Goal: Communication & Community: Answer question/provide support

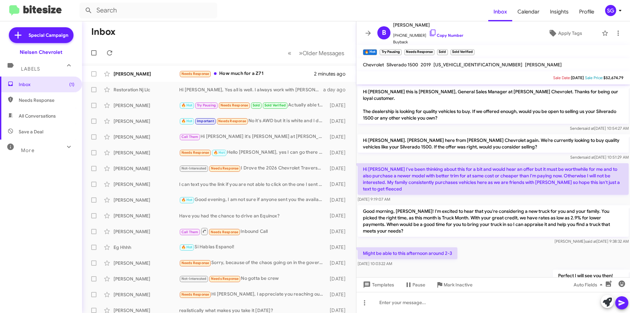
scroll to position [86, 0]
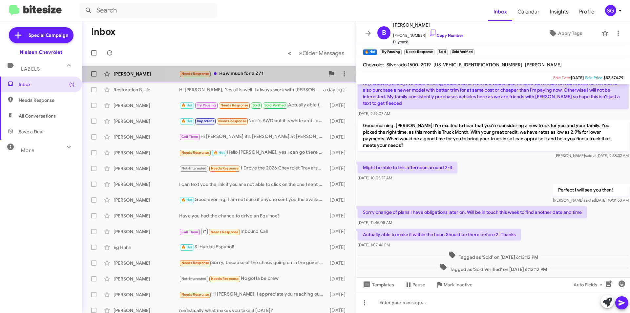
click at [248, 77] on div "Needs Response How much for a Z71" at bounding box center [251, 74] width 145 height 8
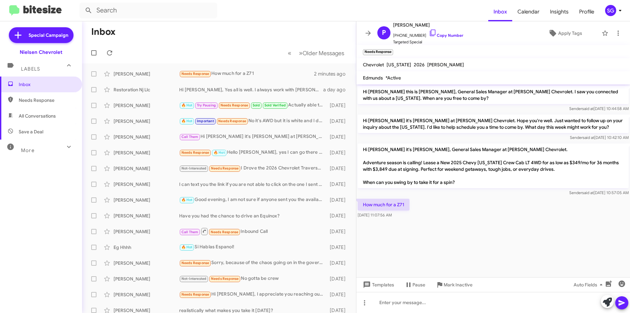
click at [494, 46] on mat-toolbar "Needs Response ×" at bounding box center [493, 51] width 274 height 13
click at [473, 240] on cdk-virtual-scroll-viewport "Hi Peter this is Brentt Mynhier, General Sales Manager at Nielsen Chevrolet. I …" at bounding box center [493, 180] width 274 height 193
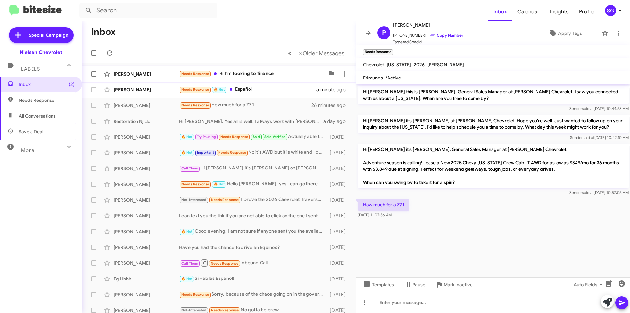
click at [214, 73] on span at bounding box center [215, 73] width 3 height 3
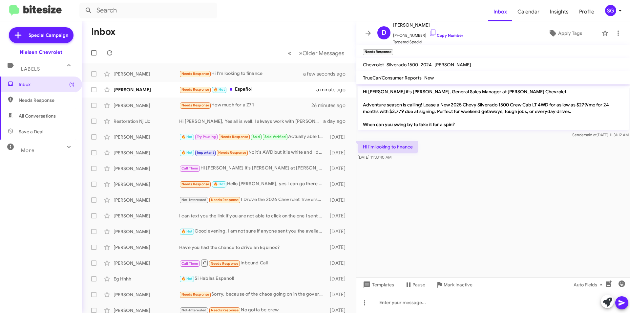
click at [560, 204] on cdk-virtual-scroll-viewport "Hi Dena it's Brentt Mynhier, General Sales Manager at Nielsen Chevrolet. Advent…" at bounding box center [493, 180] width 274 height 193
click at [163, 88] on div "[PERSON_NAME]" at bounding box center [147, 89] width 66 height 7
click at [433, 156] on div "Español Oct 8, 2025, 11:32:26 AM" at bounding box center [493, 150] width 274 height 22
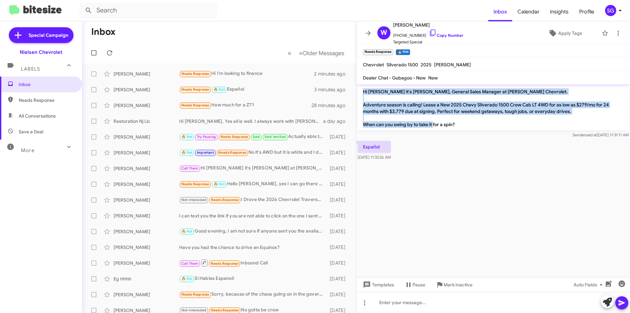
drag, startPoint x: 362, startPoint y: 89, endPoint x: 466, endPoint y: 125, distance: 109.6
click at [466, 125] on p "Hi [PERSON_NAME] it's [PERSON_NAME], General Sales Manager at [PERSON_NAME] Che…" at bounding box center [493, 108] width 271 height 45
copy p "Hi William it's Brentt Mynhier, General Sales Manager at Nielsen Chevrolet. Adv…"
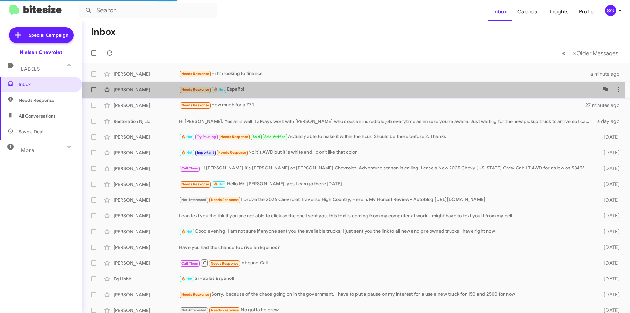
click at [245, 90] on div "Needs Response 🔥 Hot Español" at bounding box center [388, 90] width 419 height 8
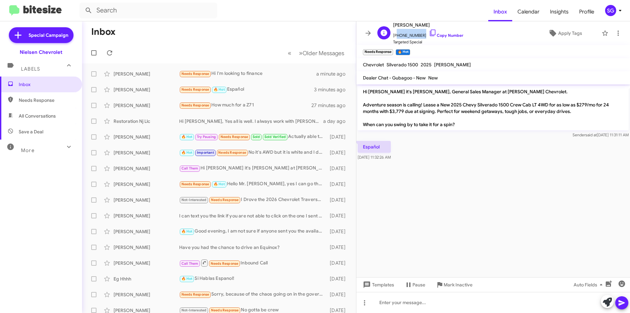
drag, startPoint x: 418, startPoint y: 36, endPoint x: 396, endPoint y: 35, distance: 22.3
click at [396, 35] on span "+19138208116 Copy Number" at bounding box center [428, 34] width 70 height 10
copy span "19138208116"
click at [439, 51] on mat-toolbar "Needs Response × 🔥 Hot ×" at bounding box center [493, 51] width 274 height 13
drag, startPoint x: 418, startPoint y: 34, endPoint x: 397, endPoint y: 36, distance: 20.7
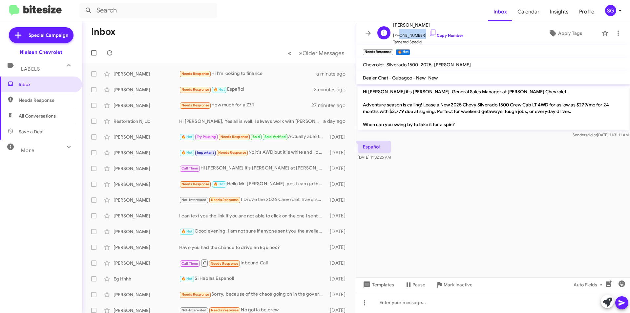
click at [397, 36] on span "+19138208116 Copy Number" at bounding box center [428, 34] width 70 height 10
copy span "9138208116"
click at [485, 289] on div "Templates Pause Mark Inactive Auto Fields" at bounding box center [493, 284] width 274 height 15
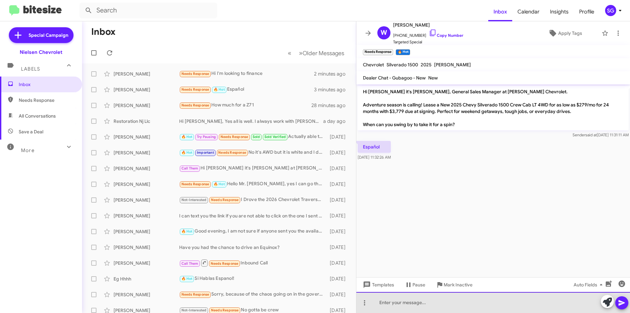
click at [481, 297] on div at bounding box center [493, 302] width 274 height 21
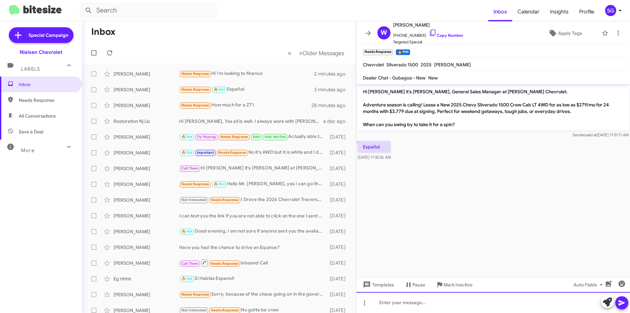
paste div
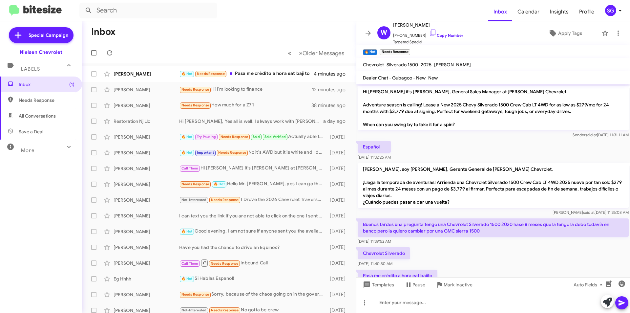
scroll to position [23, 0]
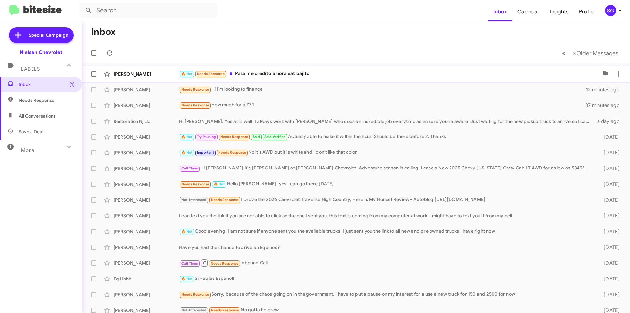
click at [278, 75] on div "🔥 Hot Needs Response Pasa me crédito a hora eat bajito" at bounding box center [388, 74] width 419 height 8
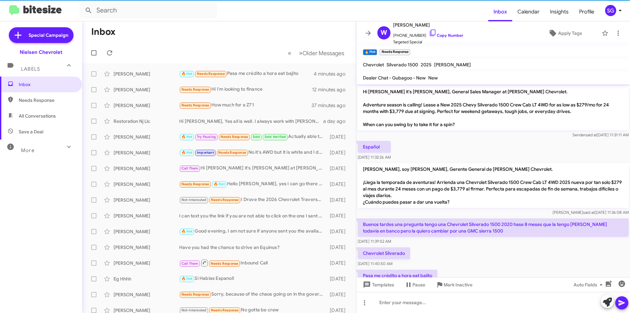
scroll to position [23, 0]
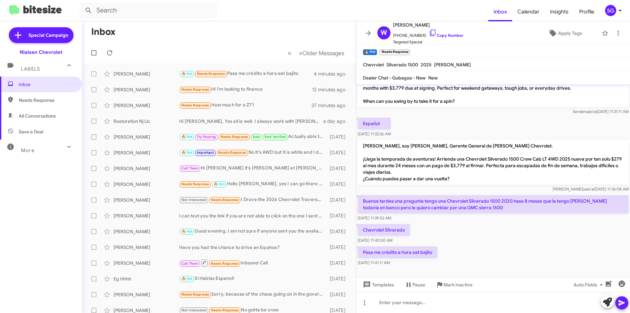
drag, startPoint x: 358, startPoint y: 198, endPoint x: 453, endPoint y: 263, distance: 115.5
click at [453, 263] on div "Hi [PERSON_NAME] it's [PERSON_NAME], General Sales Manager at [PERSON_NAME] Che…" at bounding box center [493, 164] width 274 height 206
drag, startPoint x: 396, startPoint y: 217, endPoint x: 473, endPoint y: 260, distance: 88.1
click at [473, 260] on div "Pasa me crédito a hora eat bajito [DATE] 11:41:11 AM" at bounding box center [493, 256] width 274 height 22
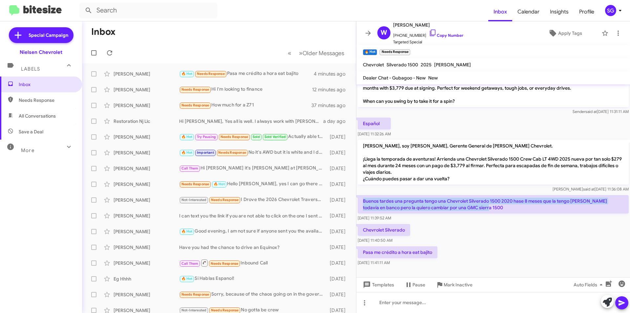
drag, startPoint x: 493, startPoint y: 210, endPoint x: 360, endPoint y: 197, distance: 133.8
click at [360, 197] on p "Buenos tardes una pregunta tengo una Chevrolet Silverado 1500 2020 hase 8 meses…" at bounding box center [493, 204] width 271 height 18
copy p "Buenos tardes una pregunta tengo una Chevrolet Silverado 1500 2020 hase 8 meses…"
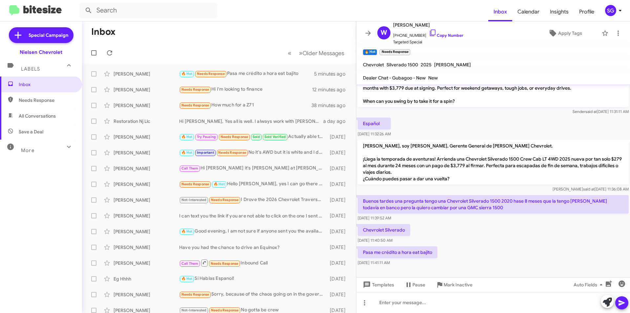
click at [505, 239] on div "Chevrolet Silverado [DATE] 11:40:50 AM" at bounding box center [493, 234] width 274 height 22
